Goal: Find specific page/section: Find specific page/section

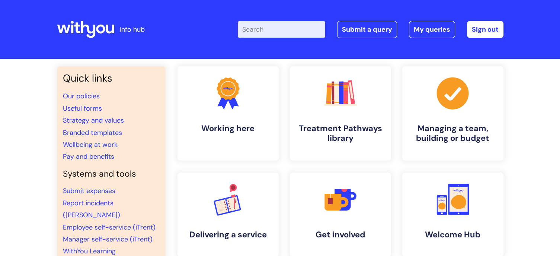
click at [271, 29] on input "Enter your search term here..." at bounding box center [281, 29] width 87 height 16
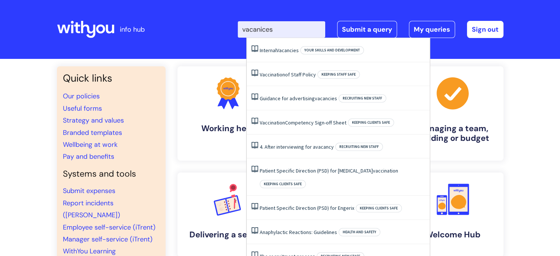
type input "vacanices"
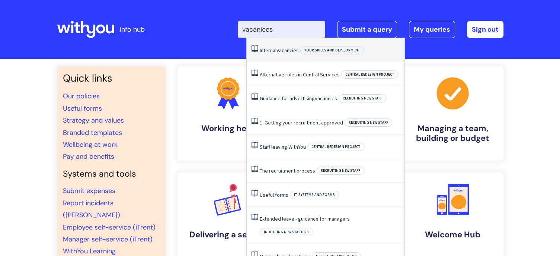
click at [295, 46] on li "Internal Vacancies Your skills and development" at bounding box center [326, 50] width 158 height 24
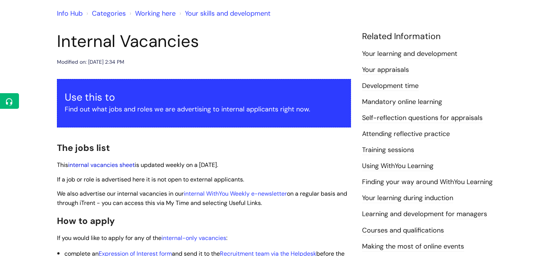
scroll to position [74, 0]
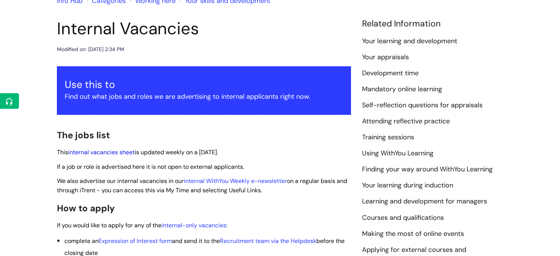
click at [111, 150] on link "internal vacancies sheet" at bounding box center [101, 152] width 67 height 8
